Goal: Information Seeking & Learning: Check status

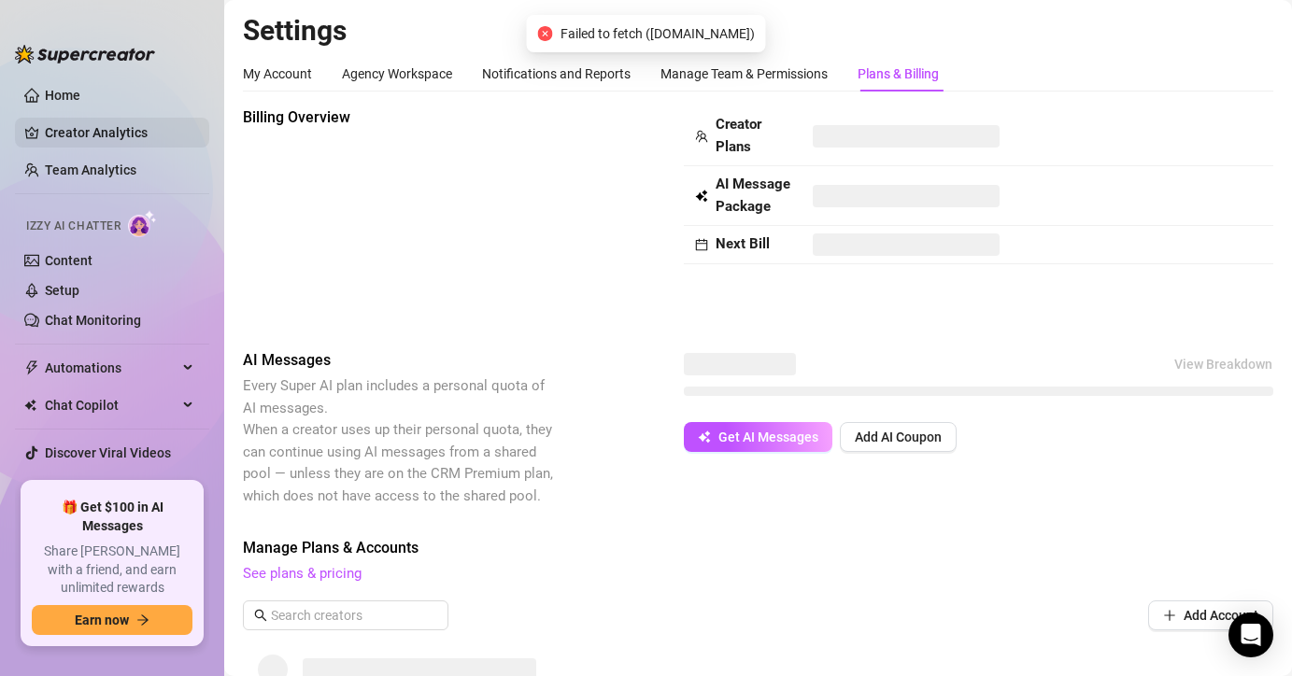
click at [108, 139] on link "Creator Analytics" at bounding box center [119, 133] width 149 height 30
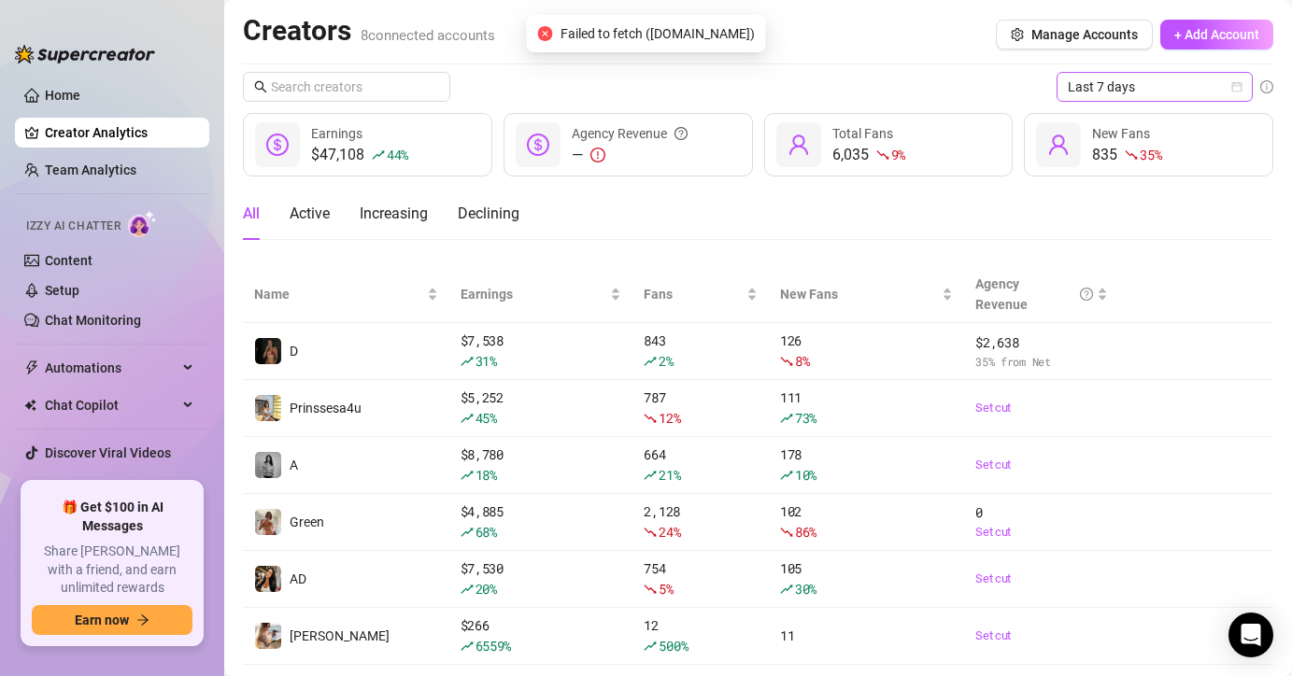
click at [1184, 86] on span "Last 7 days" at bounding box center [1155, 87] width 174 height 28
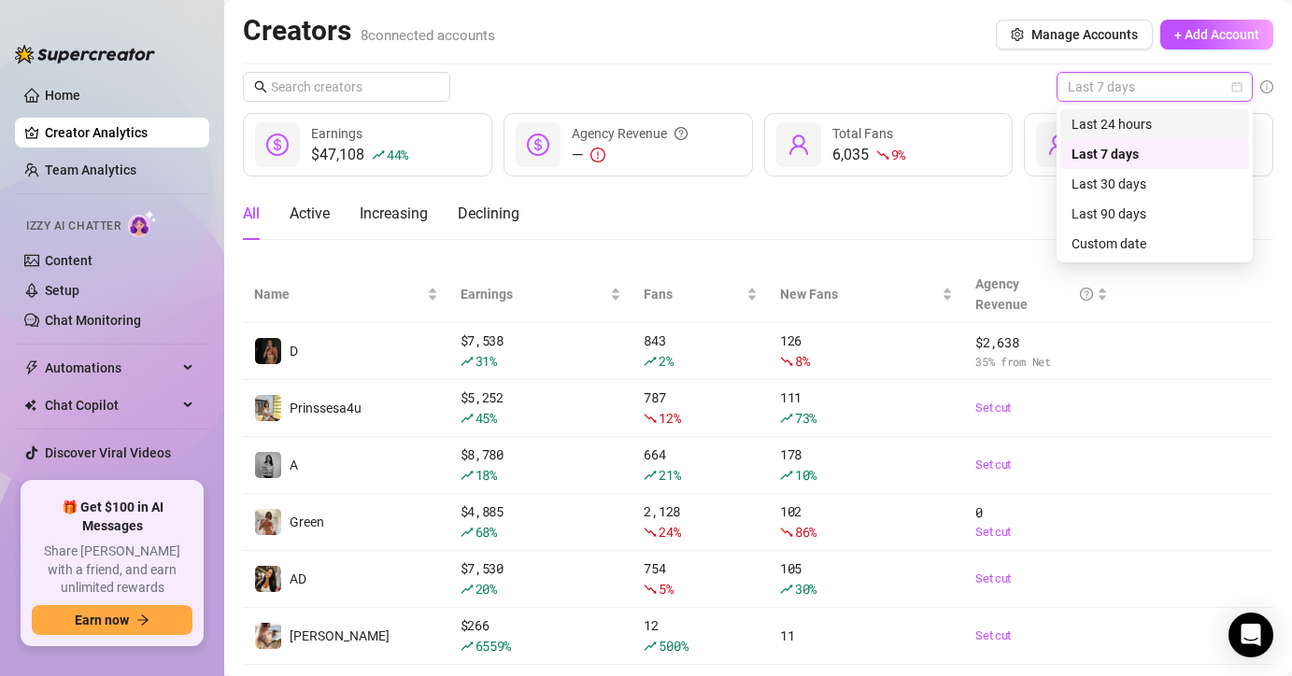
click at [1158, 128] on div "Last 24 hours" at bounding box center [1155, 124] width 166 height 21
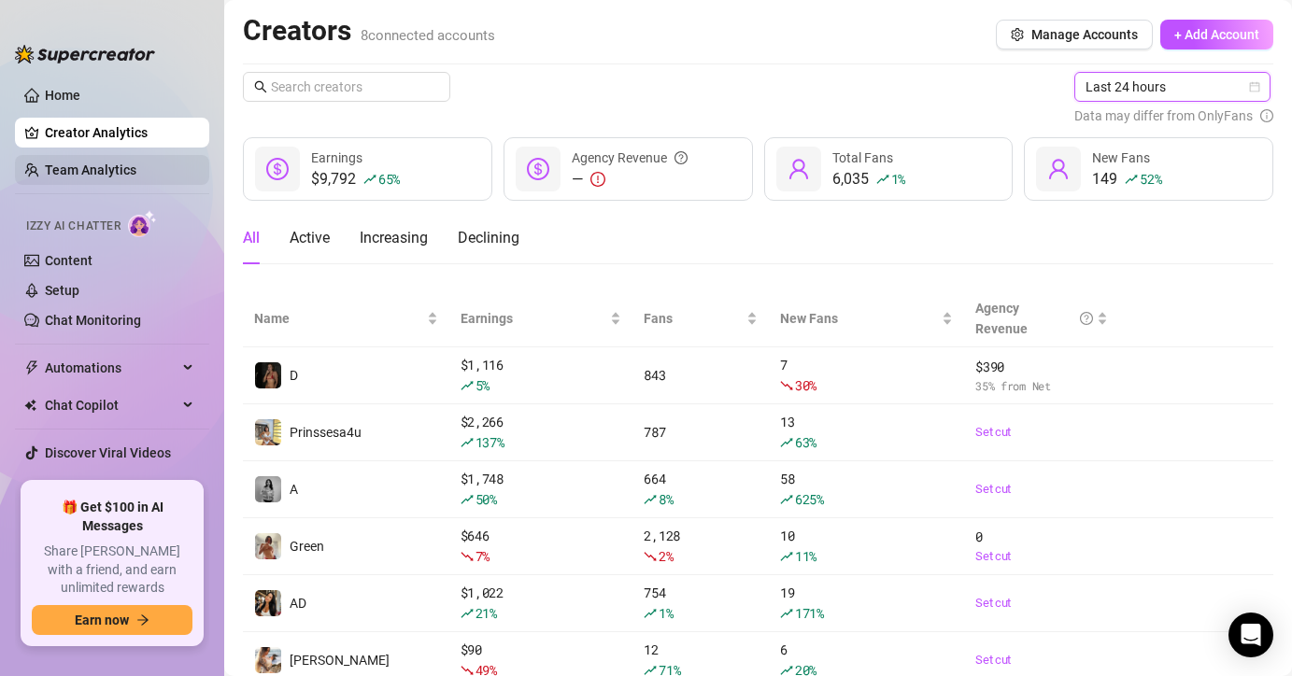
click at [136, 170] on link "Team Analytics" at bounding box center [91, 170] width 92 height 15
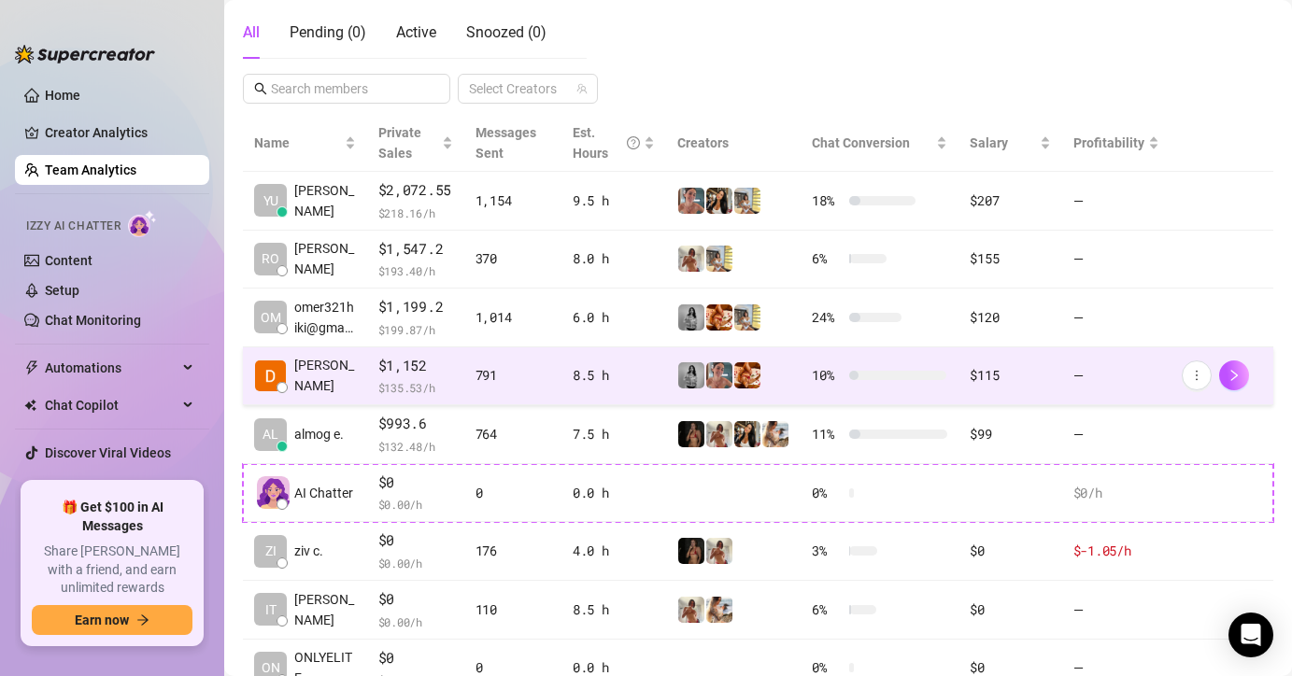
scroll to position [334, 0]
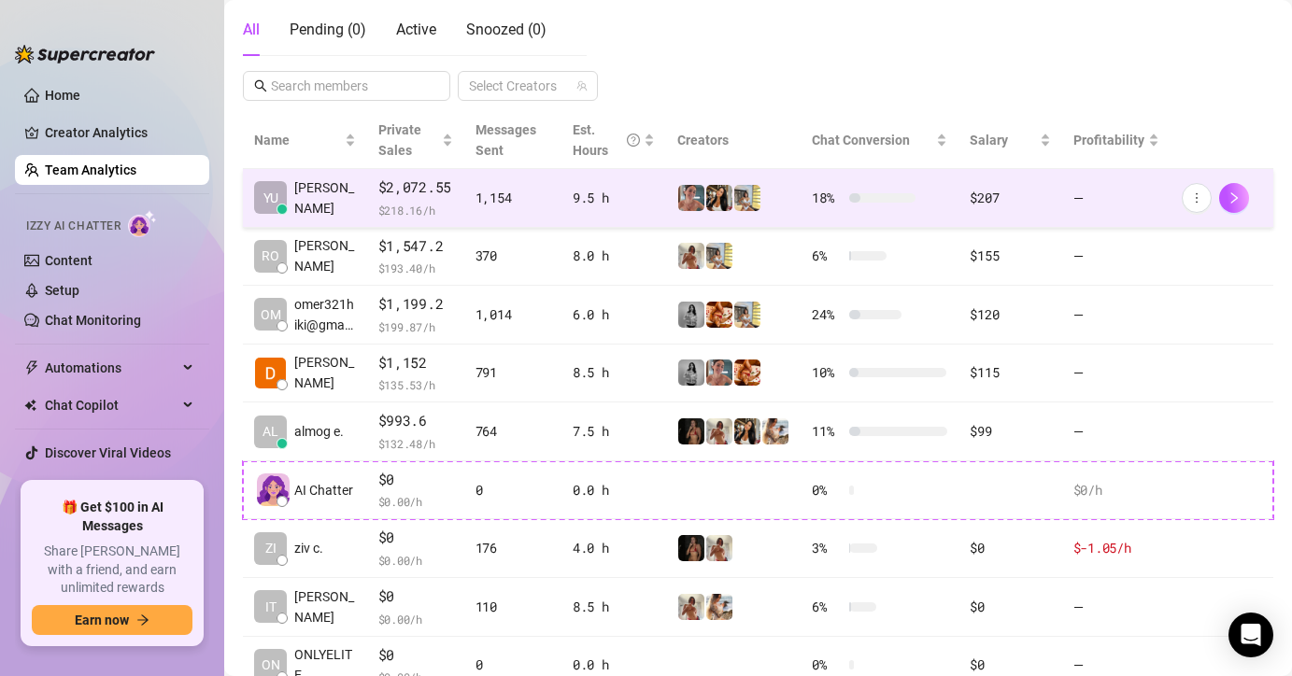
click at [627, 208] on td "9.5 h" at bounding box center [613, 198] width 105 height 59
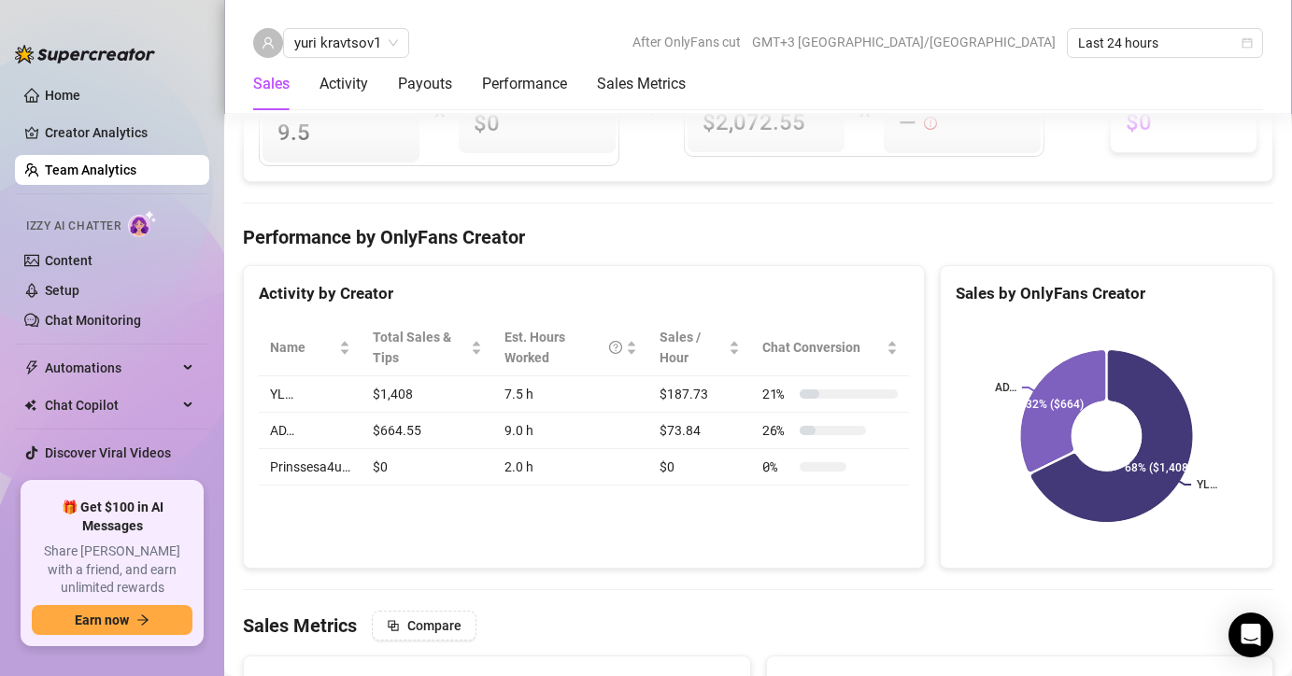
scroll to position [2558, 0]
click at [45, 163] on link "Team Analytics" at bounding box center [91, 170] width 92 height 15
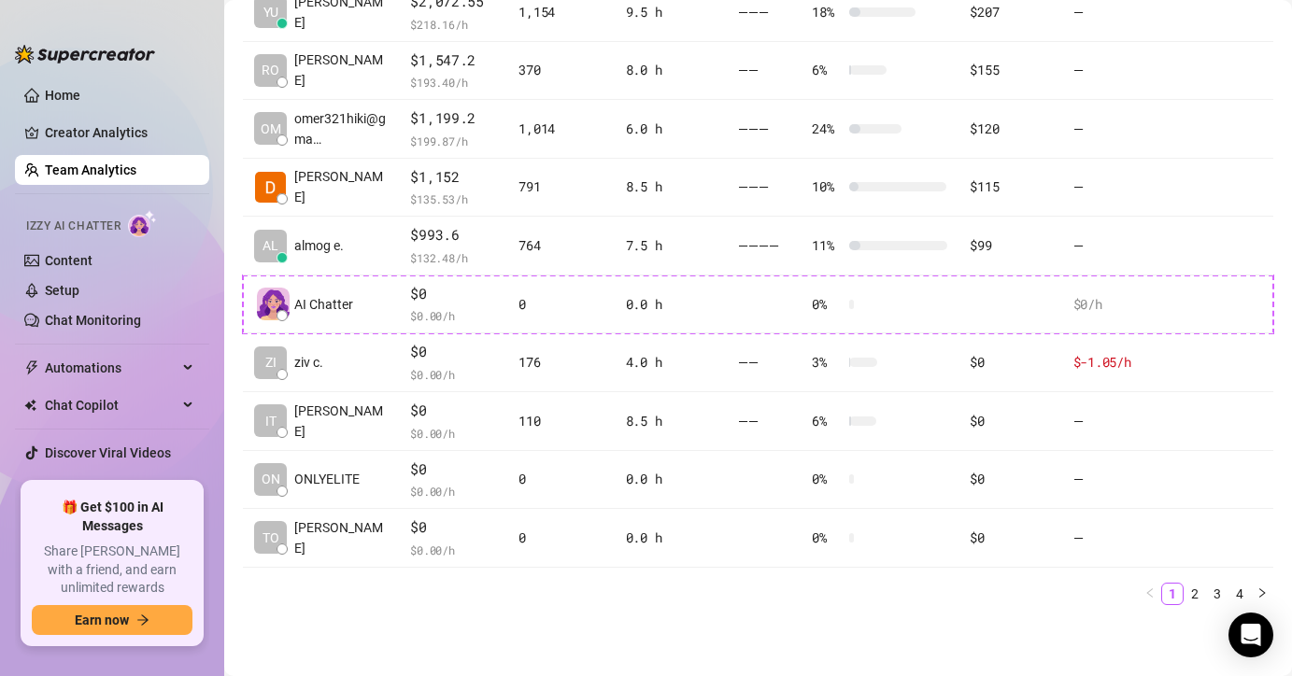
scroll to position [519, 0]
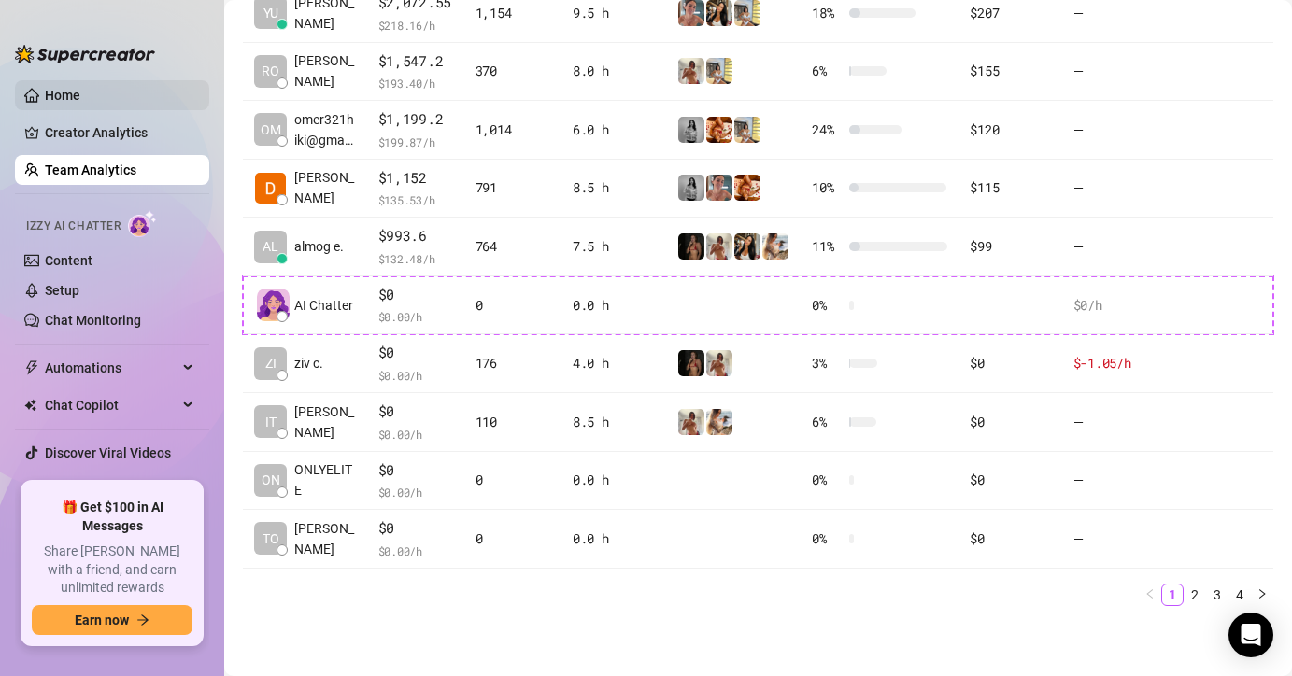
click at [80, 90] on link "Home" at bounding box center [63, 95] width 36 height 15
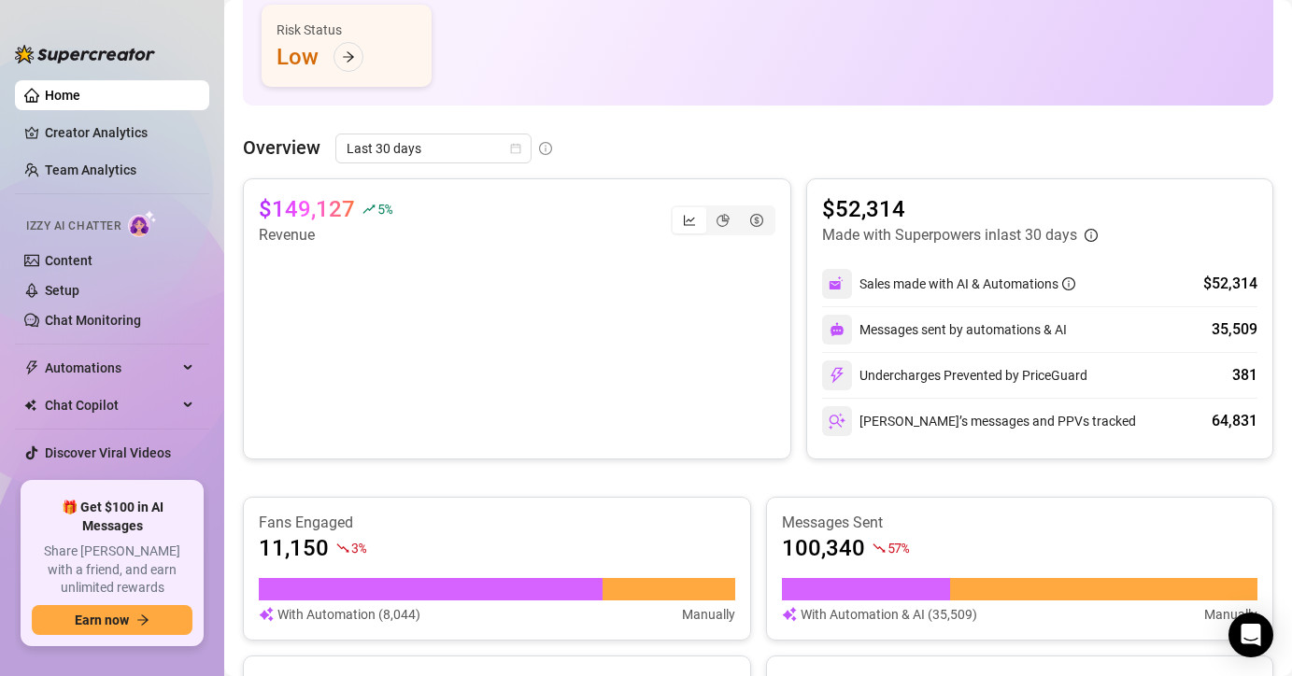
scroll to position [35, 0]
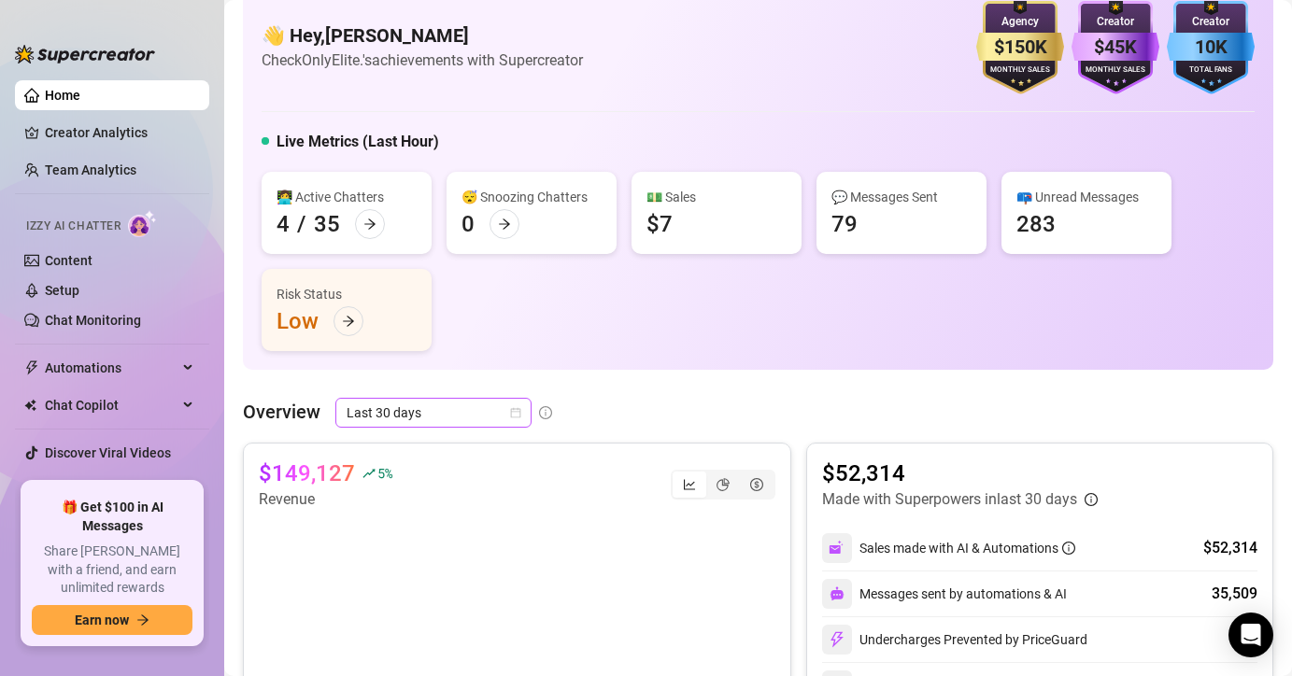
click at [458, 418] on span "Last 30 days" at bounding box center [434, 413] width 174 height 28
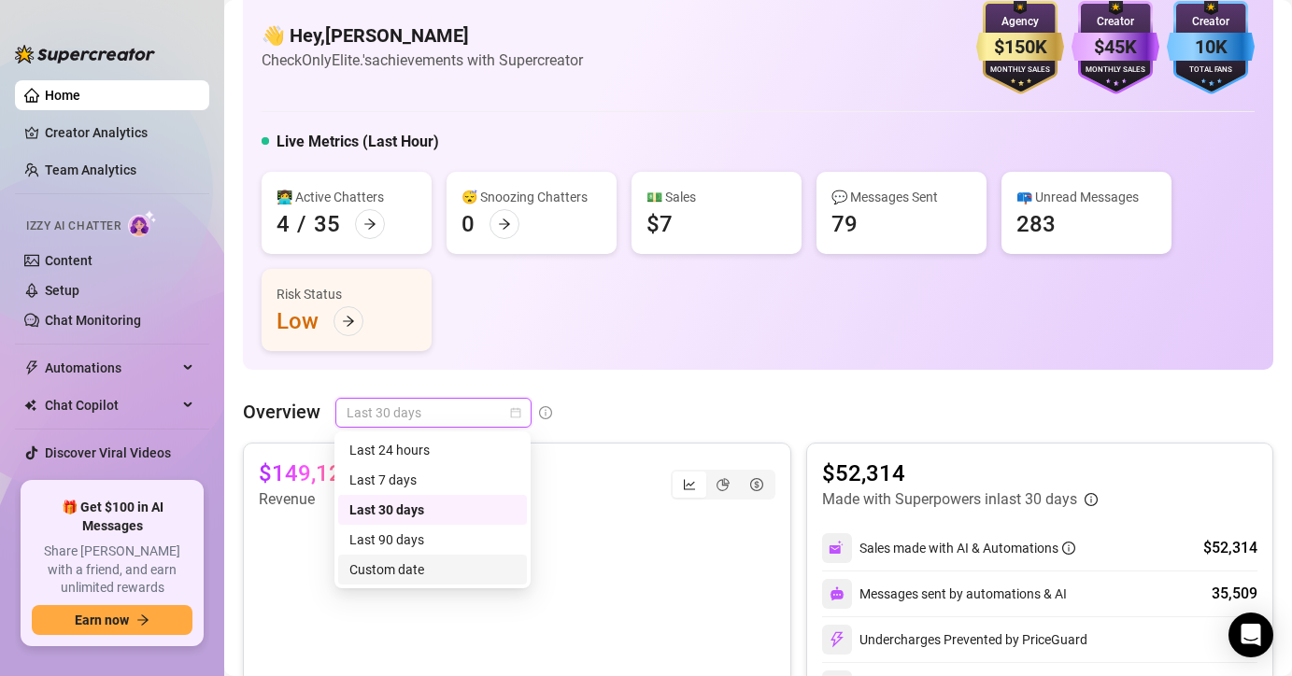
click at [457, 570] on div "Custom date" at bounding box center [432, 570] width 166 height 21
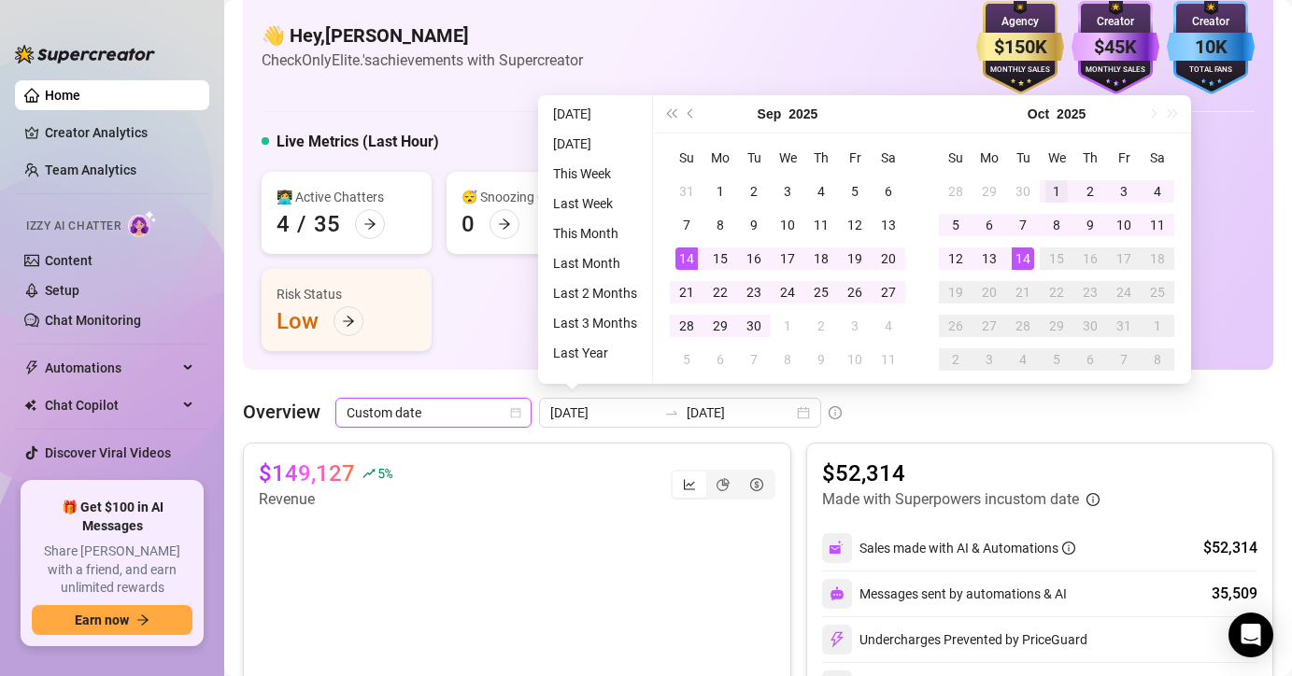
type input "[DATE]"
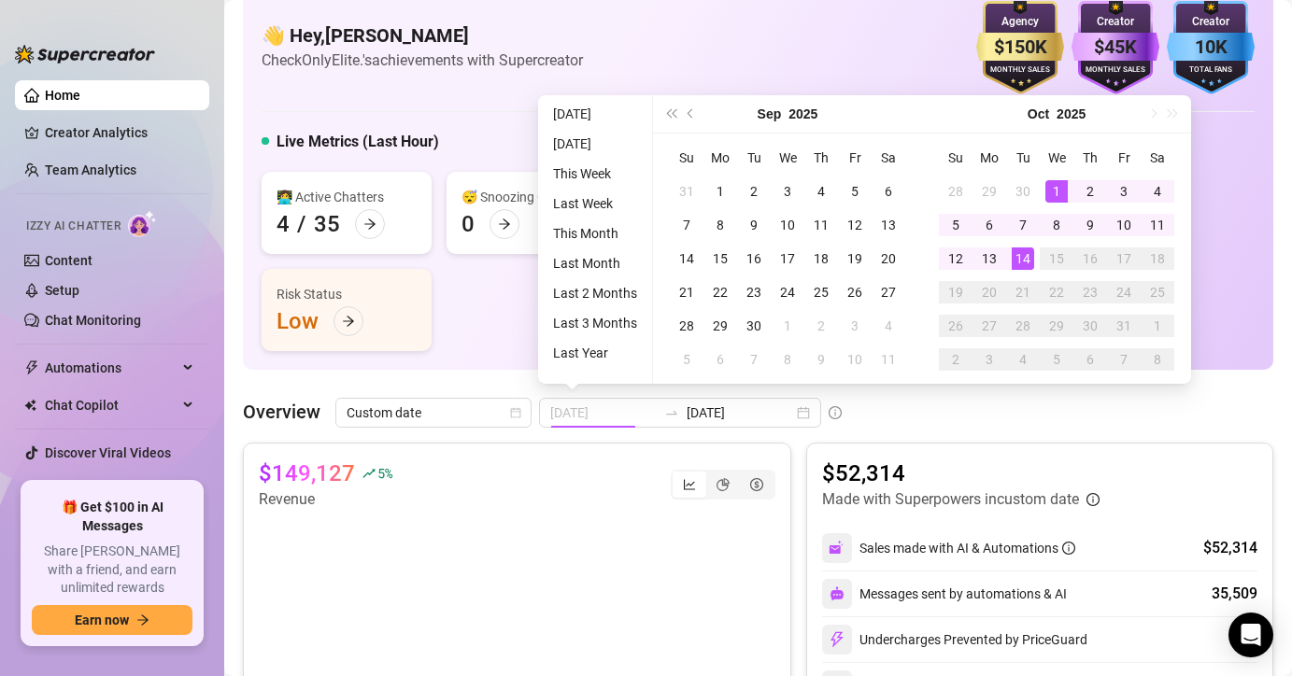
click at [1055, 183] on div "1" at bounding box center [1056, 191] width 22 height 22
type input "[DATE]"
click at [1016, 255] on div "14" at bounding box center [1023, 259] width 22 height 22
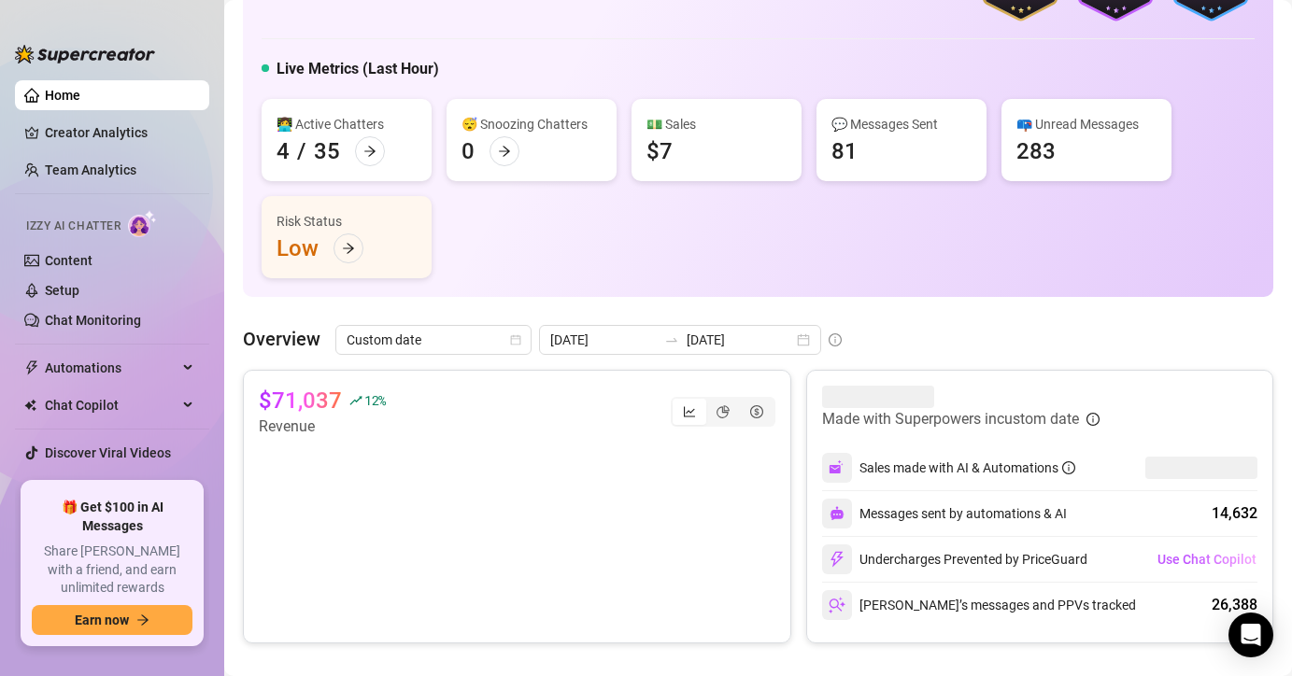
scroll to position [107, 0]
click at [363, 151] on icon "arrow-right" at bounding box center [369, 152] width 13 height 13
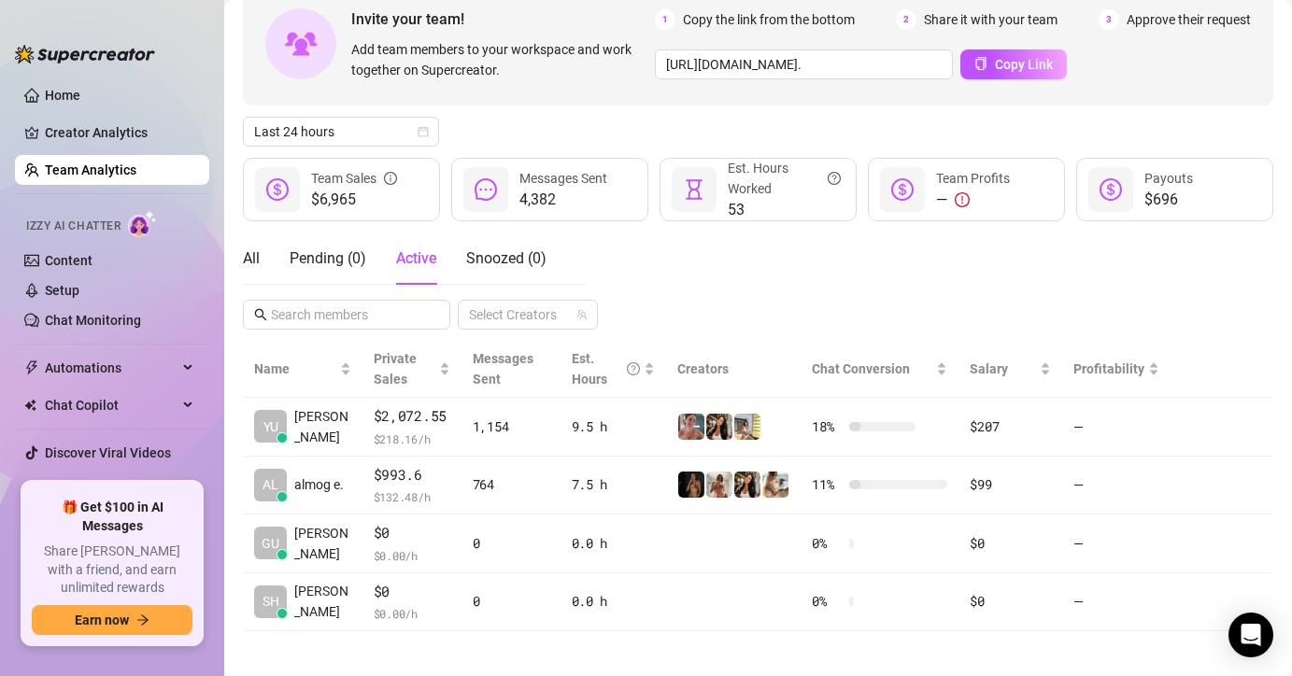
scroll to position [116, 0]
